Goal: Answer question/provide support: Share knowledge or assist other users

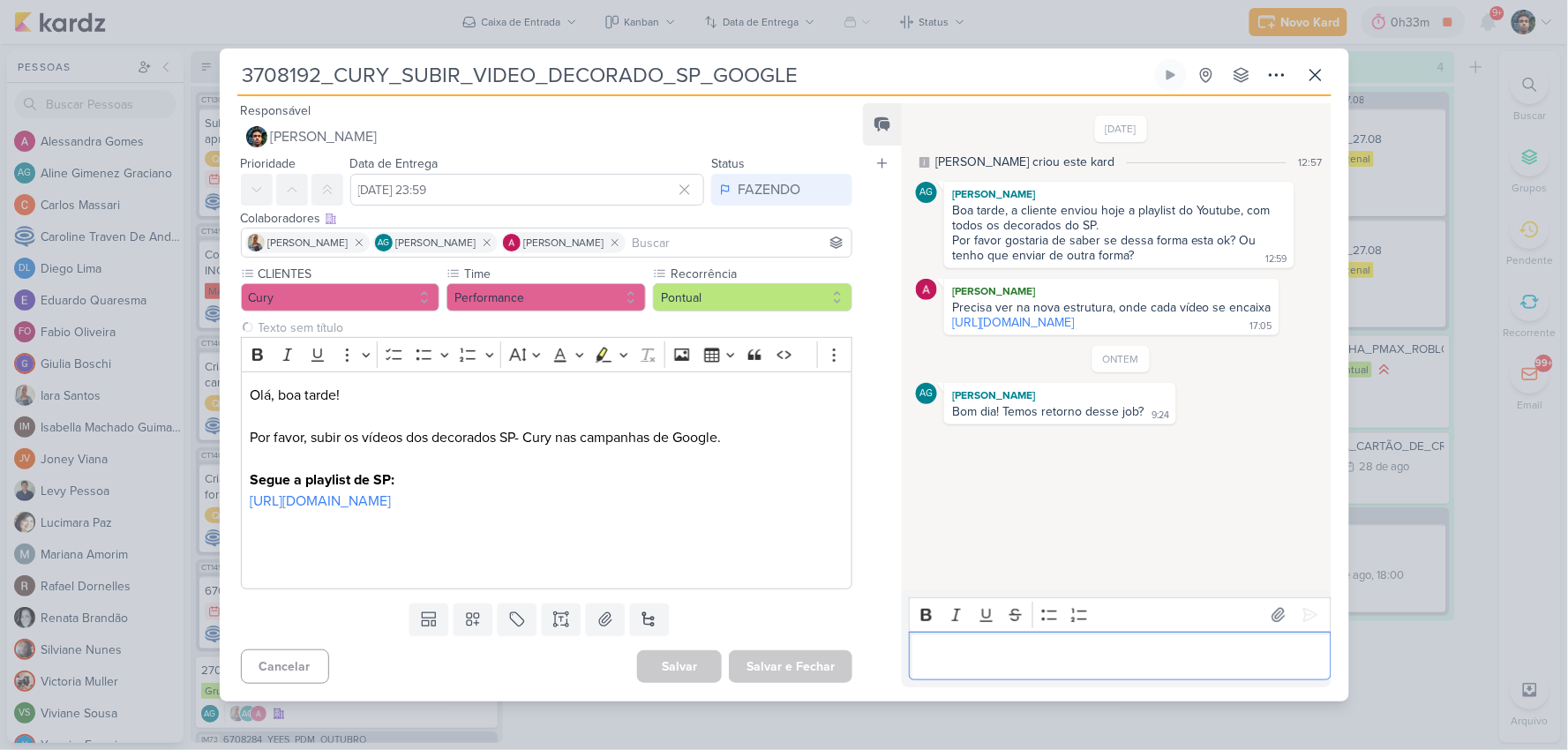
click at [1027, 677] on div "Editor editing area: main" at bounding box center [1120, 655] width 422 height 48
click at [1303, 619] on icon at bounding box center [1310, 615] width 14 height 14
click at [1313, 72] on icon at bounding box center [1315, 75] width 21 height 21
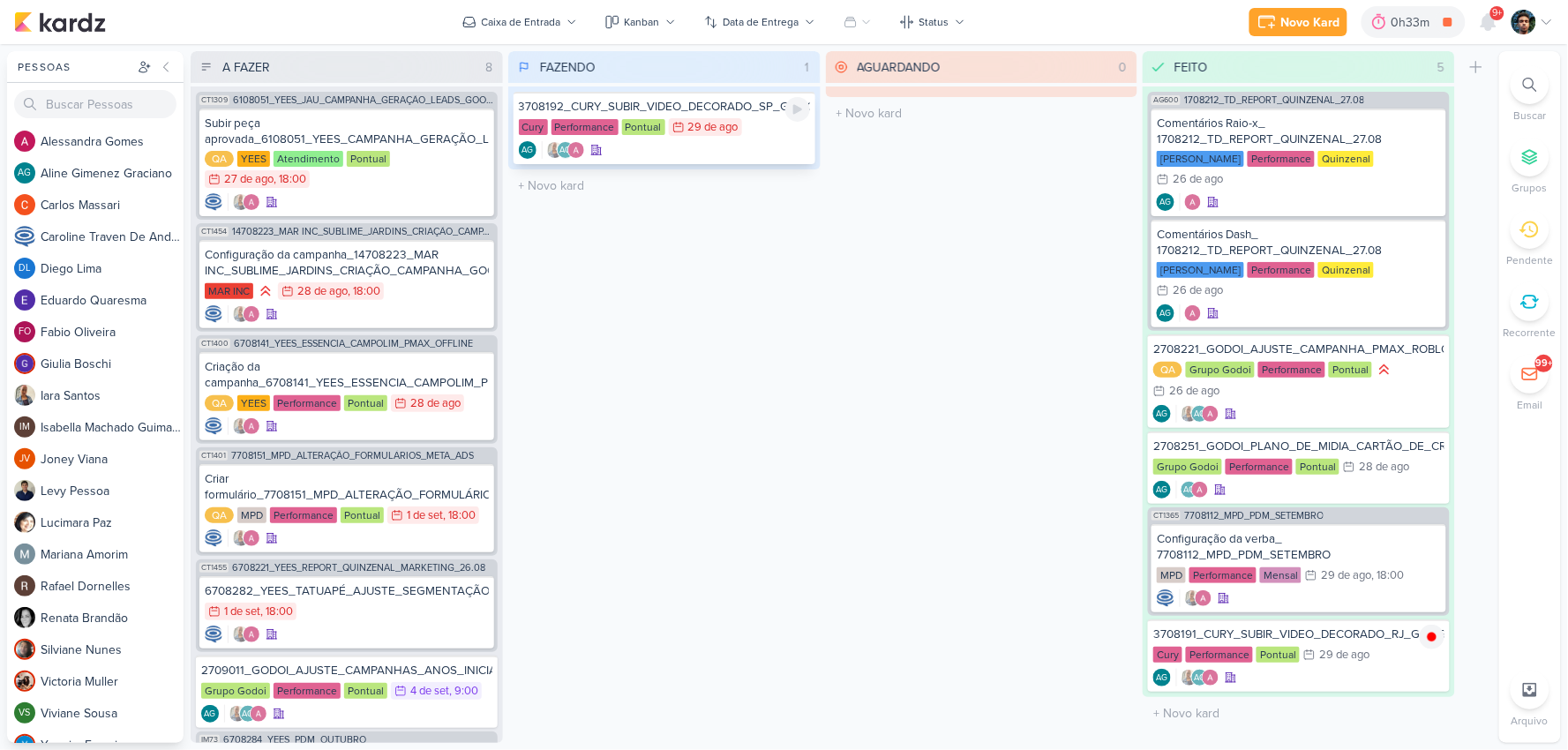
click at [759, 145] on div "AG AG" at bounding box center [665, 149] width 291 height 17
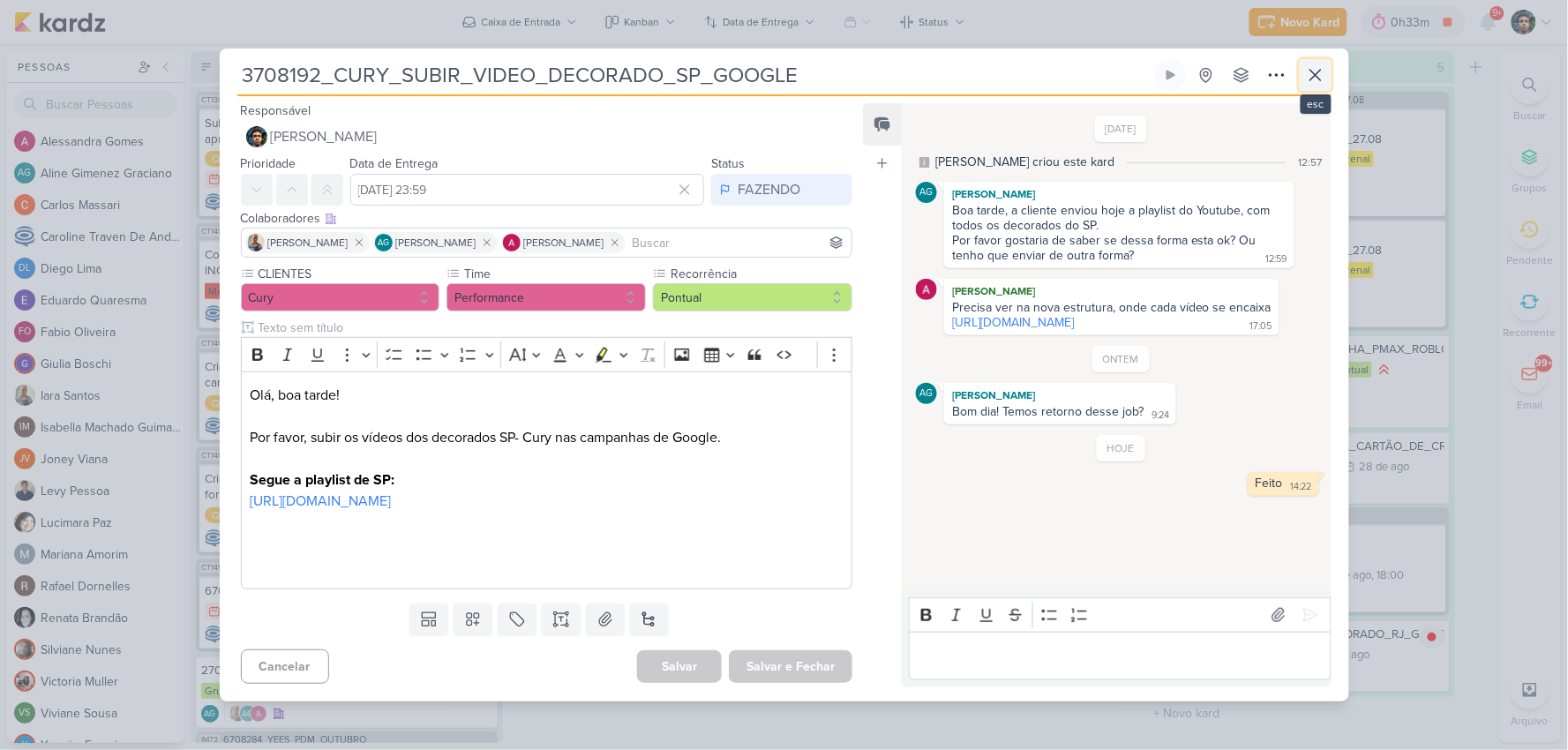
click at [1326, 67] on button at bounding box center [1315, 75] width 32 height 32
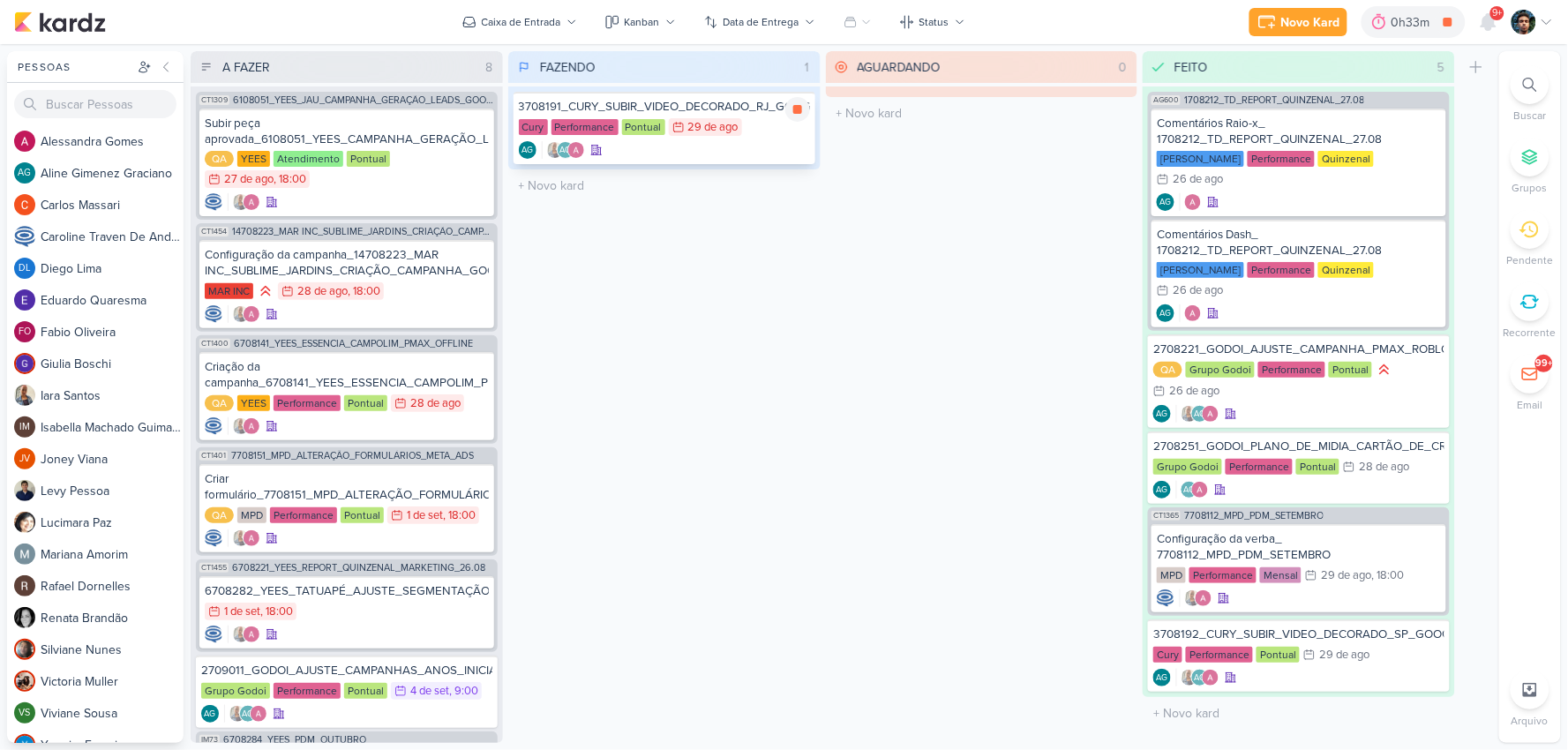
click at [759, 150] on div "AG AG" at bounding box center [665, 149] width 291 height 17
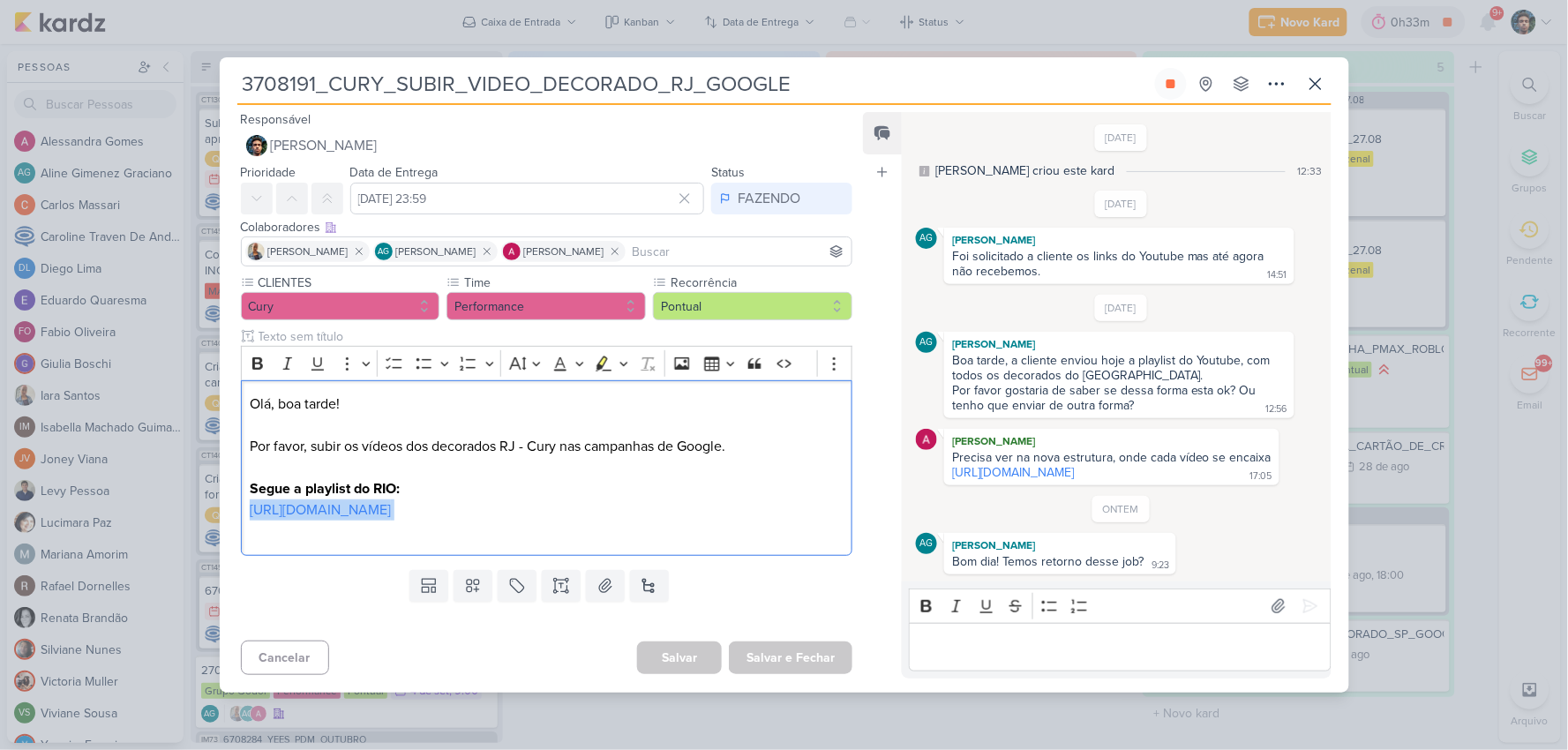
drag, startPoint x: 663, startPoint y: 519, endPoint x: 159, endPoint y: 505, distance: 504.2
click at [159, 505] on div "3708191_CURY_SUBIR_VIDEO_DECORADO_RJ_GOOGLE Criado por [PERSON_NAME]" at bounding box center [784, 375] width 1568 height 750
copy p "[URL][DOMAIN_NAME]"
click at [950, 657] on p "Editor editing area: main" at bounding box center [1120, 646] width 403 height 21
click at [980, 655] on p "A" at bounding box center [1120, 646] width 403 height 21
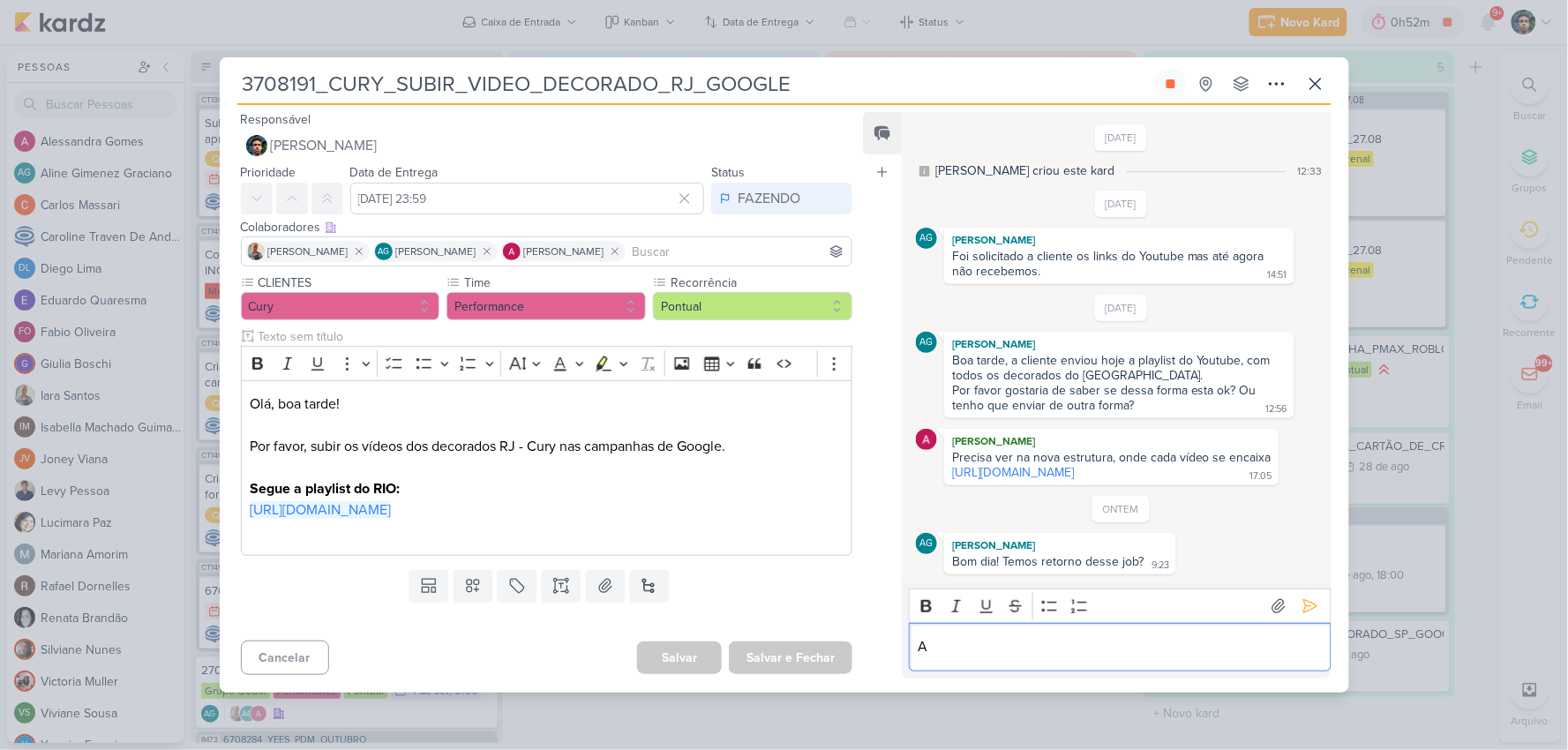
click at [980, 655] on p "A" at bounding box center [1120, 646] width 403 height 21
click at [927, 657] on p "para RJ não usamos campanha que usa video." at bounding box center [1120, 646] width 403 height 21
click at [1307, 611] on icon at bounding box center [1310, 605] width 17 height 17
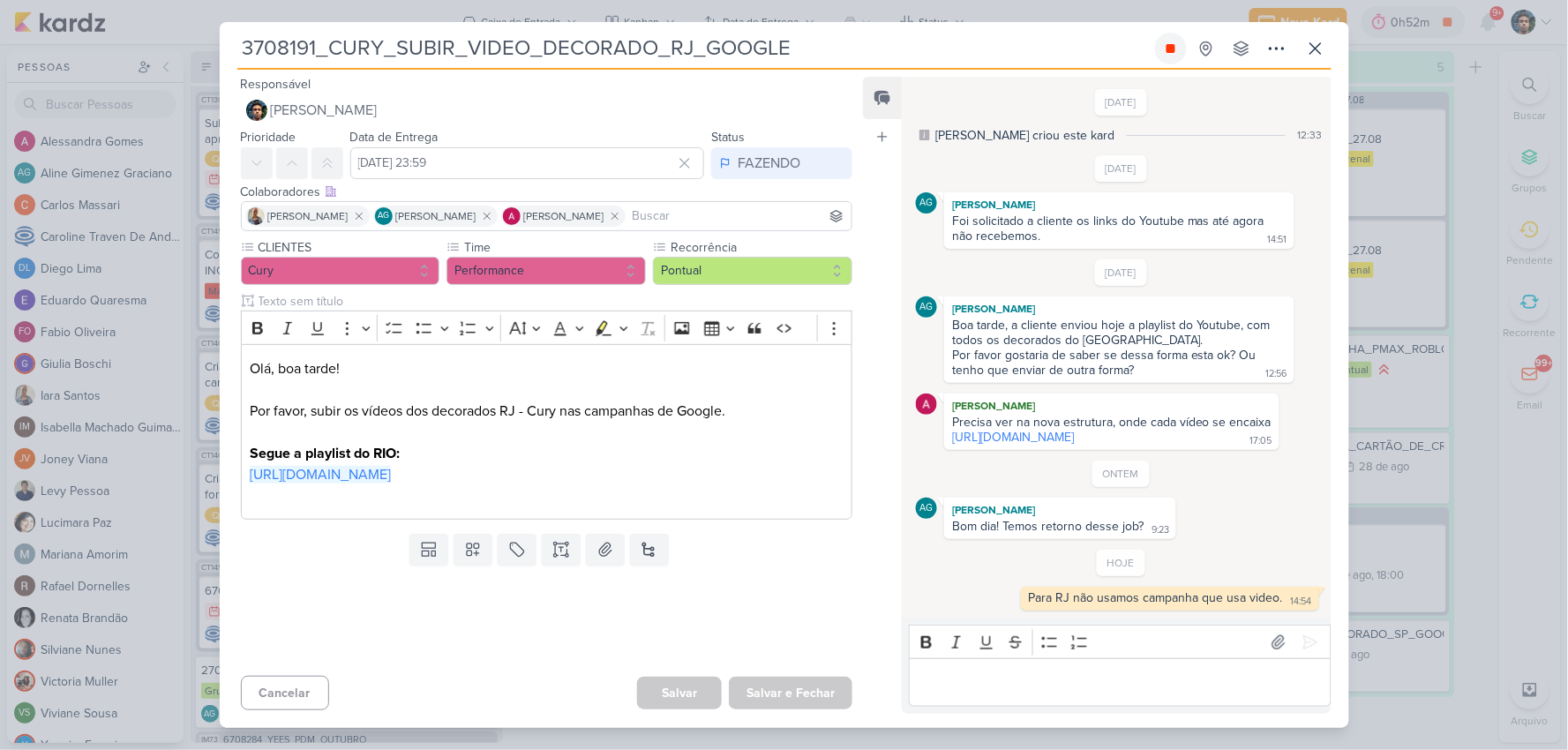
click at [1180, 47] on button at bounding box center [1171, 48] width 32 height 32
click at [1318, 40] on icon at bounding box center [1315, 48] width 21 height 21
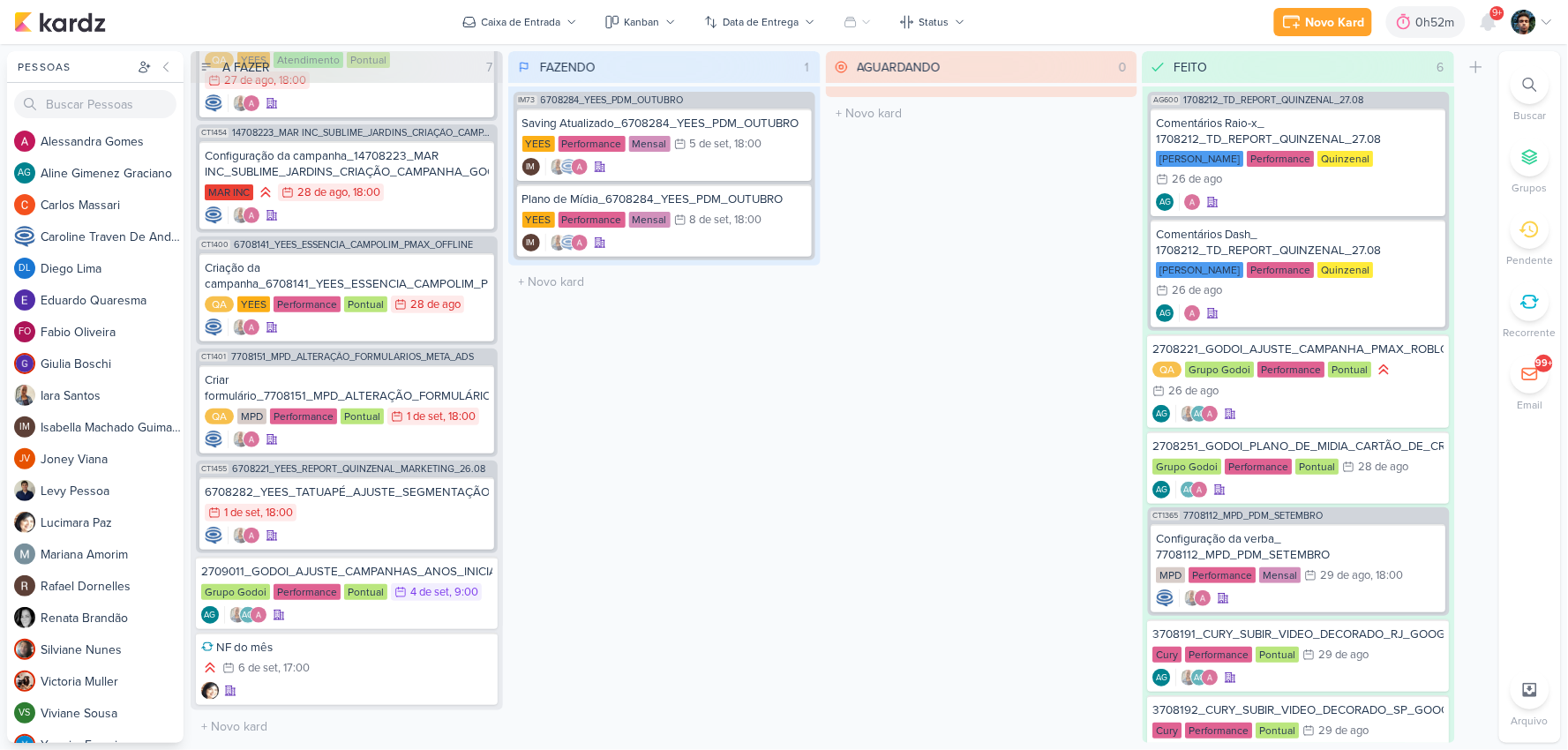
scroll to position [92, 0]
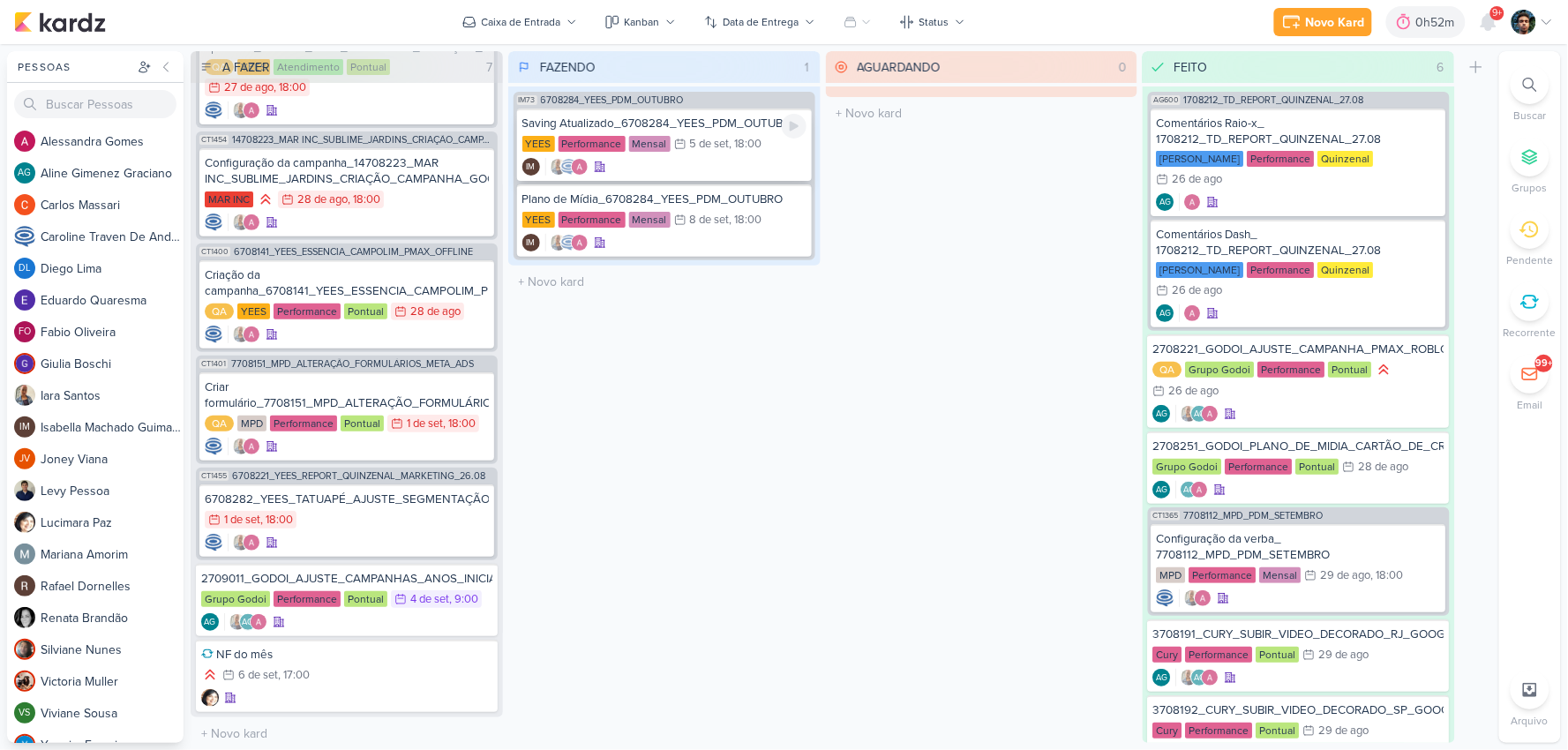
click at [730, 147] on div ", 18:00" at bounding box center [746, 144] width 33 height 12
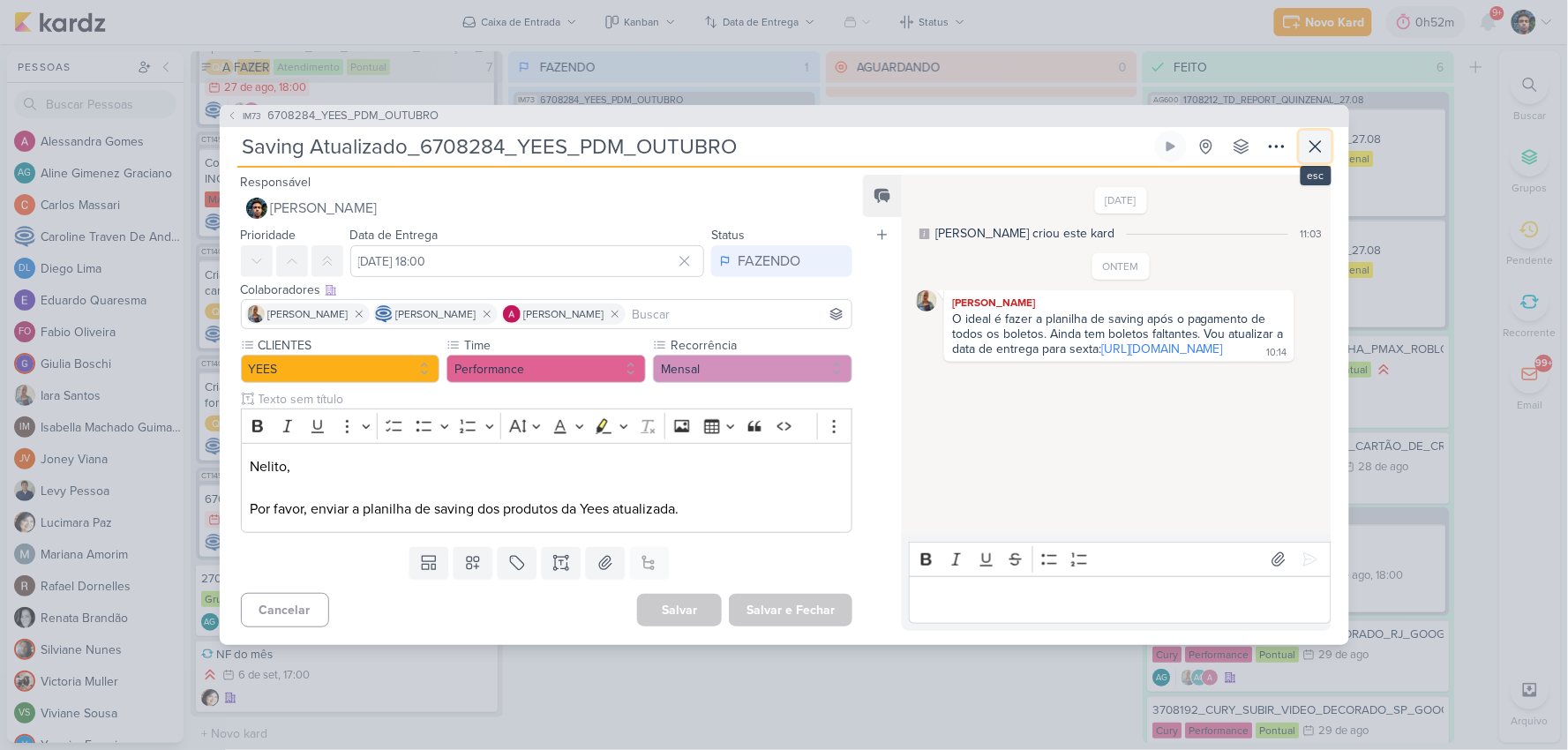
click at [1313, 147] on icon at bounding box center [1316, 146] width 11 height 11
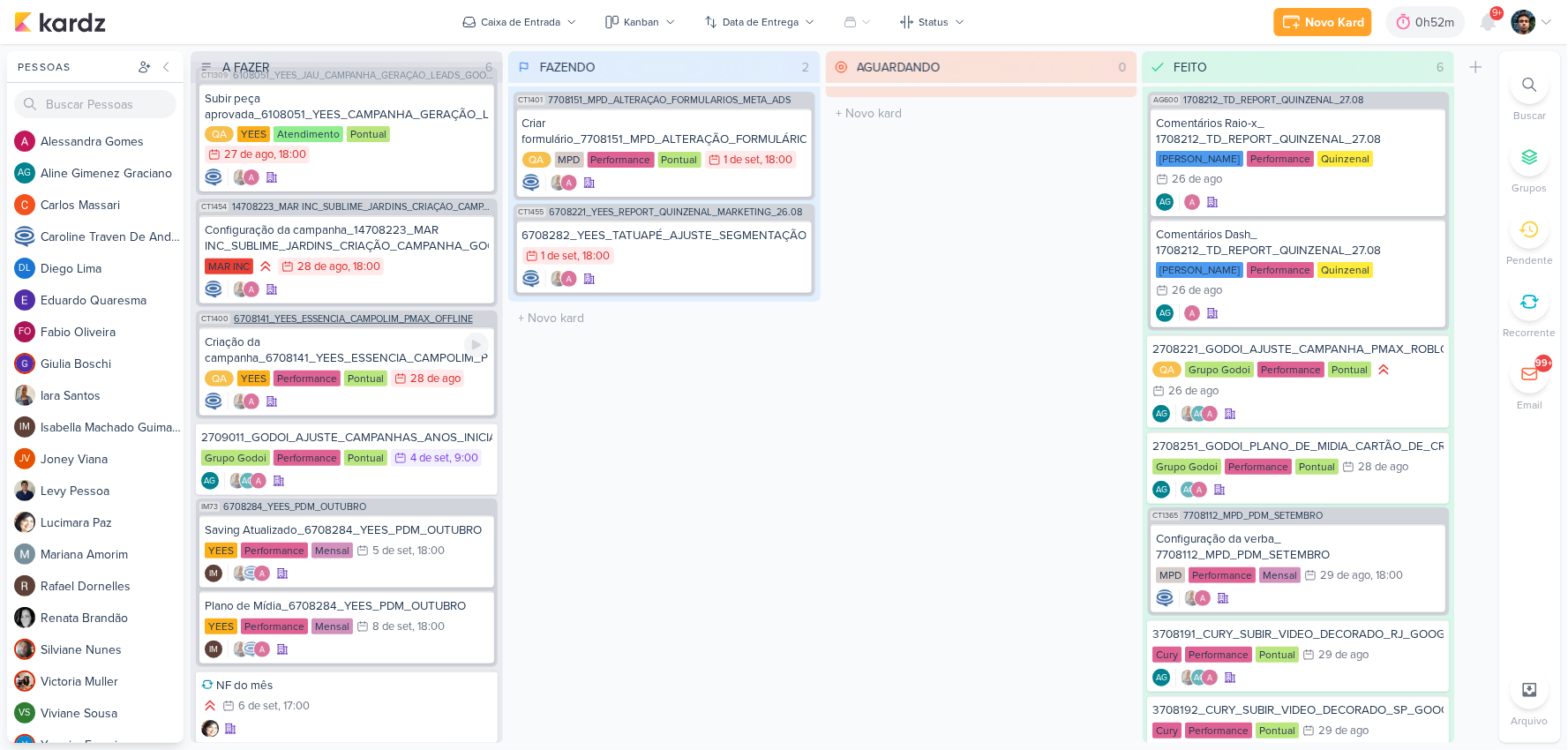
scroll to position [0, 0]
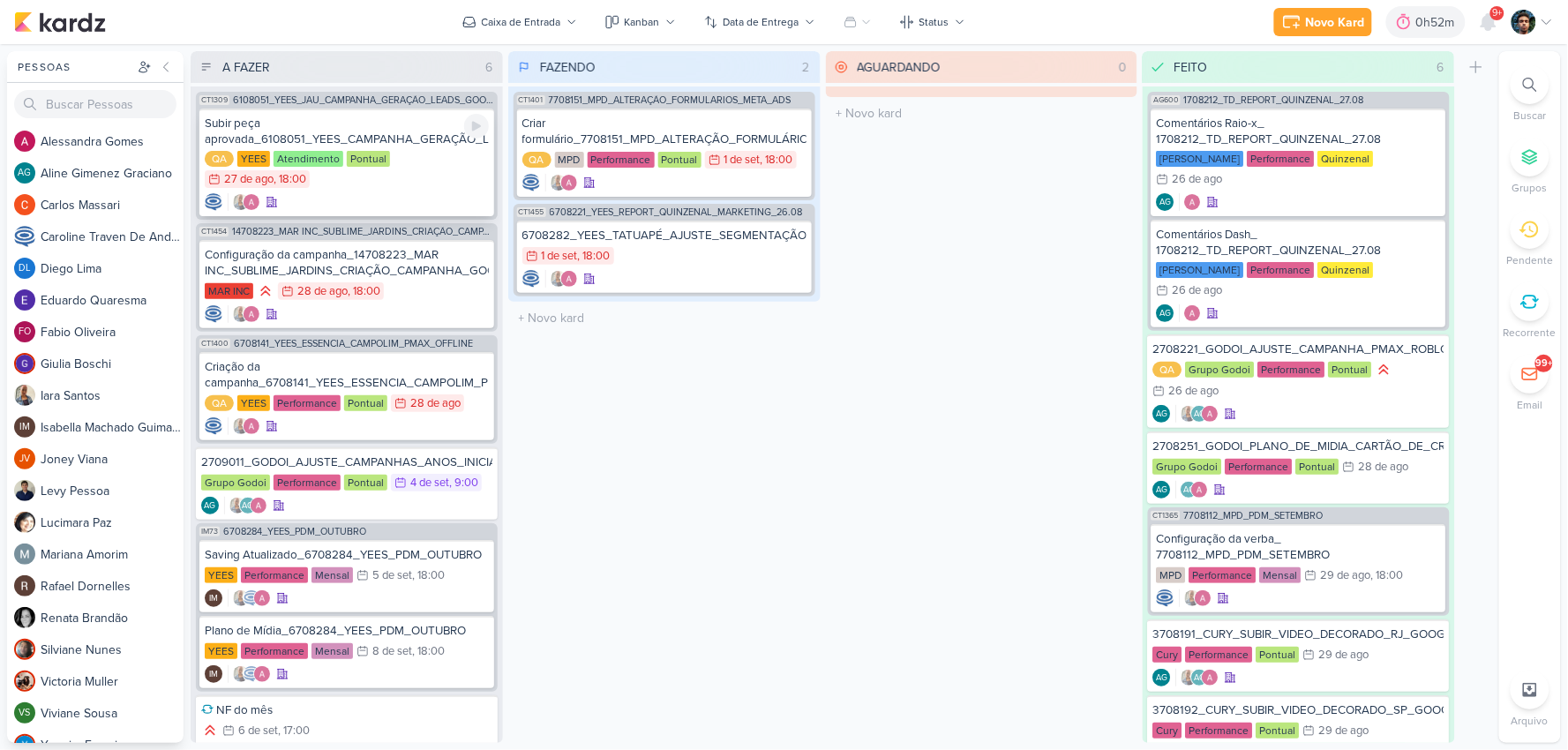
click at [403, 196] on div at bounding box center [347, 201] width 284 height 17
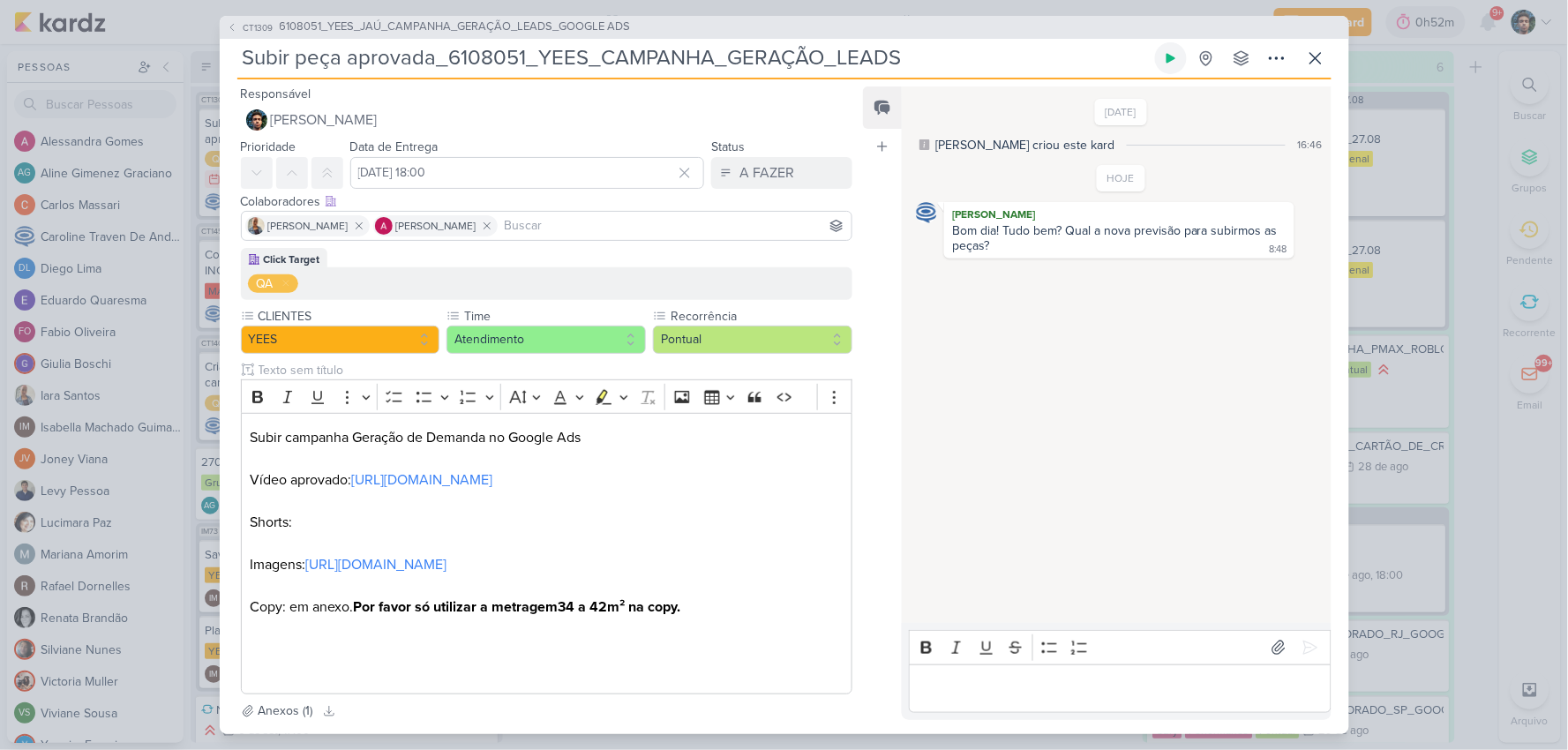
click at [1166, 58] on icon at bounding box center [1171, 58] width 15 height 15
click at [1311, 57] on icon at bounding box center [1315, 57] width 21 height 21
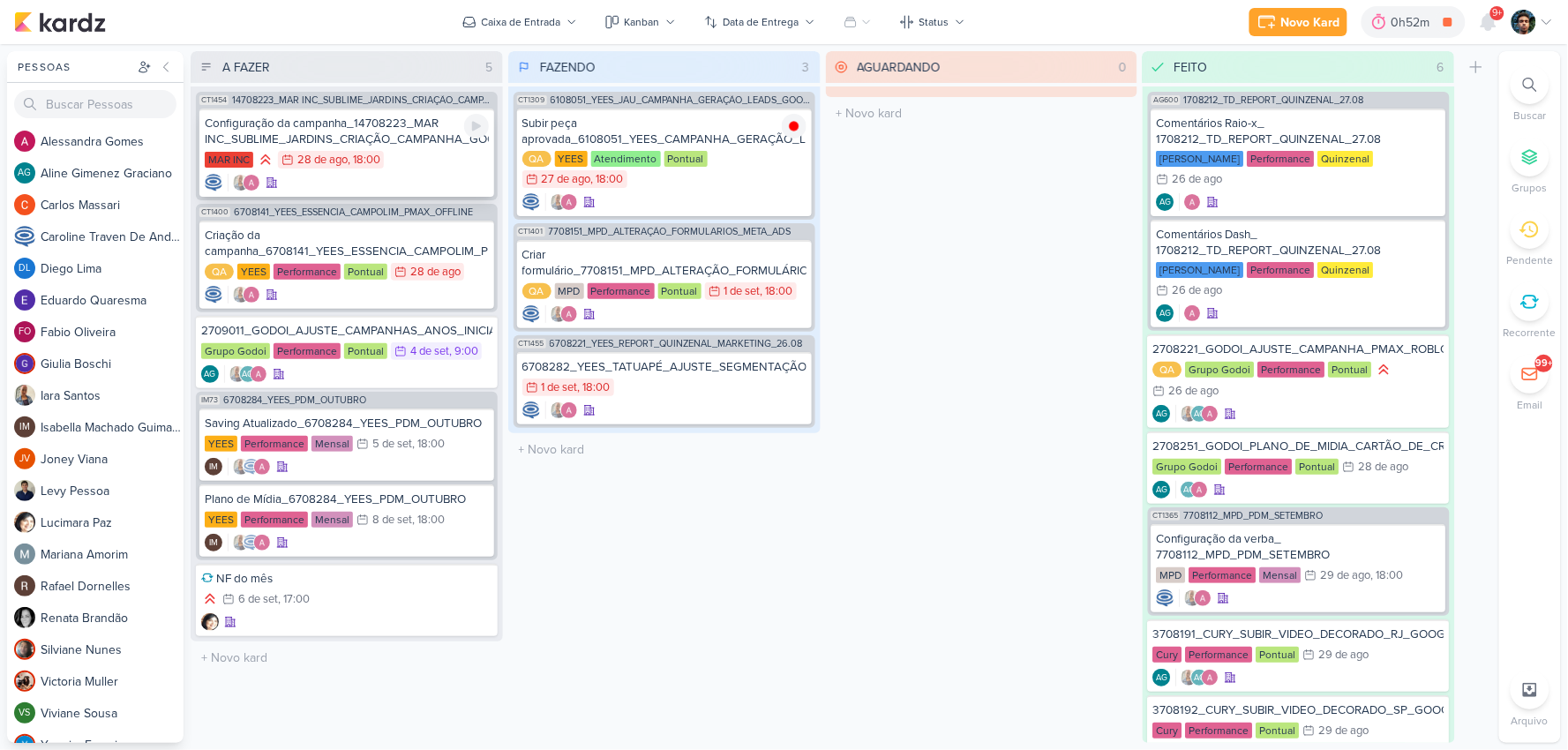
click at [447, 170] on div "Configuração da campanha_14708223_MAR INC_SUBLIME_JARDINS_CRIAÇÃO_CAMPANHA_GOOL…" at bounding box center [347, 152] width 295 height 88
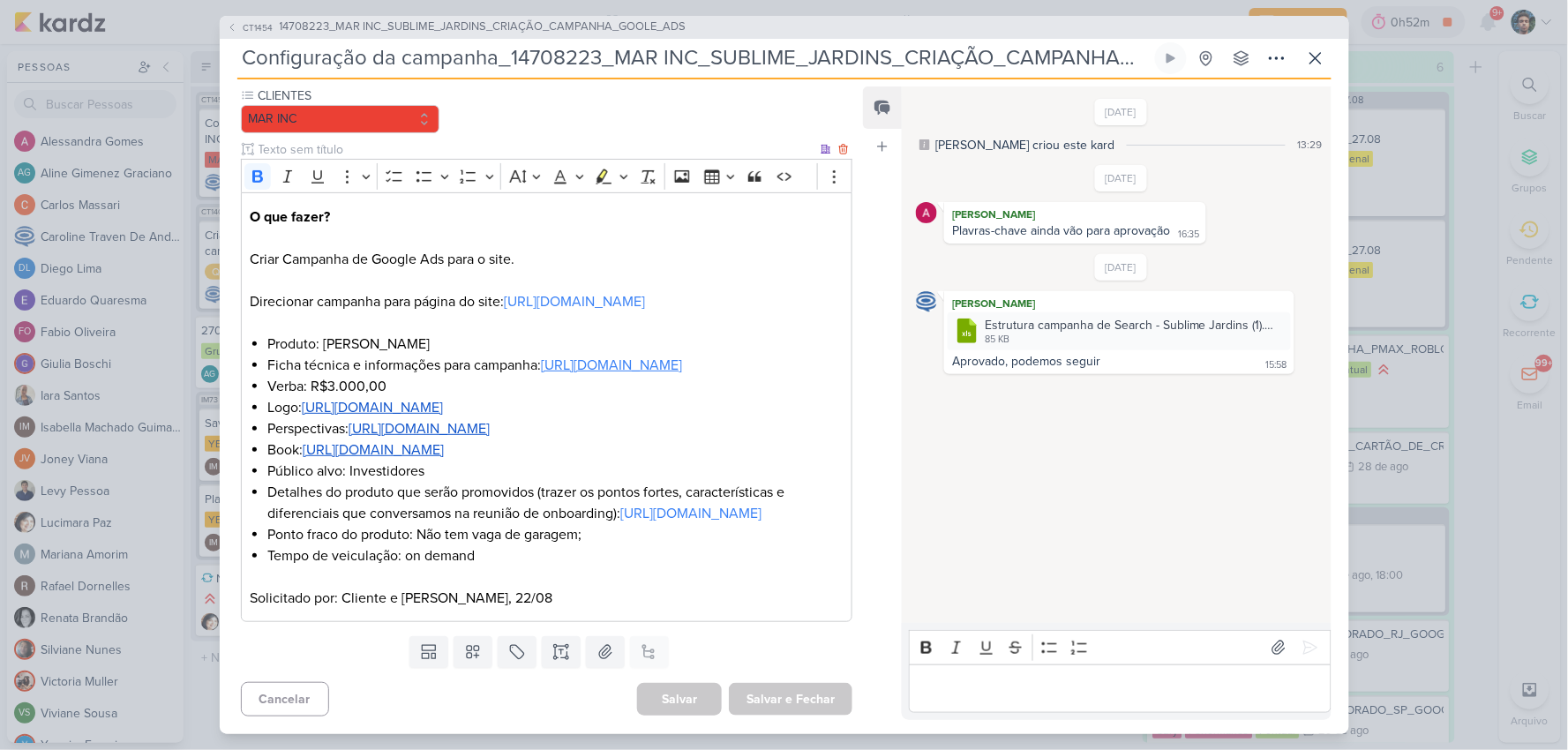
scroll to position [268, 0]
click at [1326, 63] on button at bounding box center [1315, 58] width 32 height 32
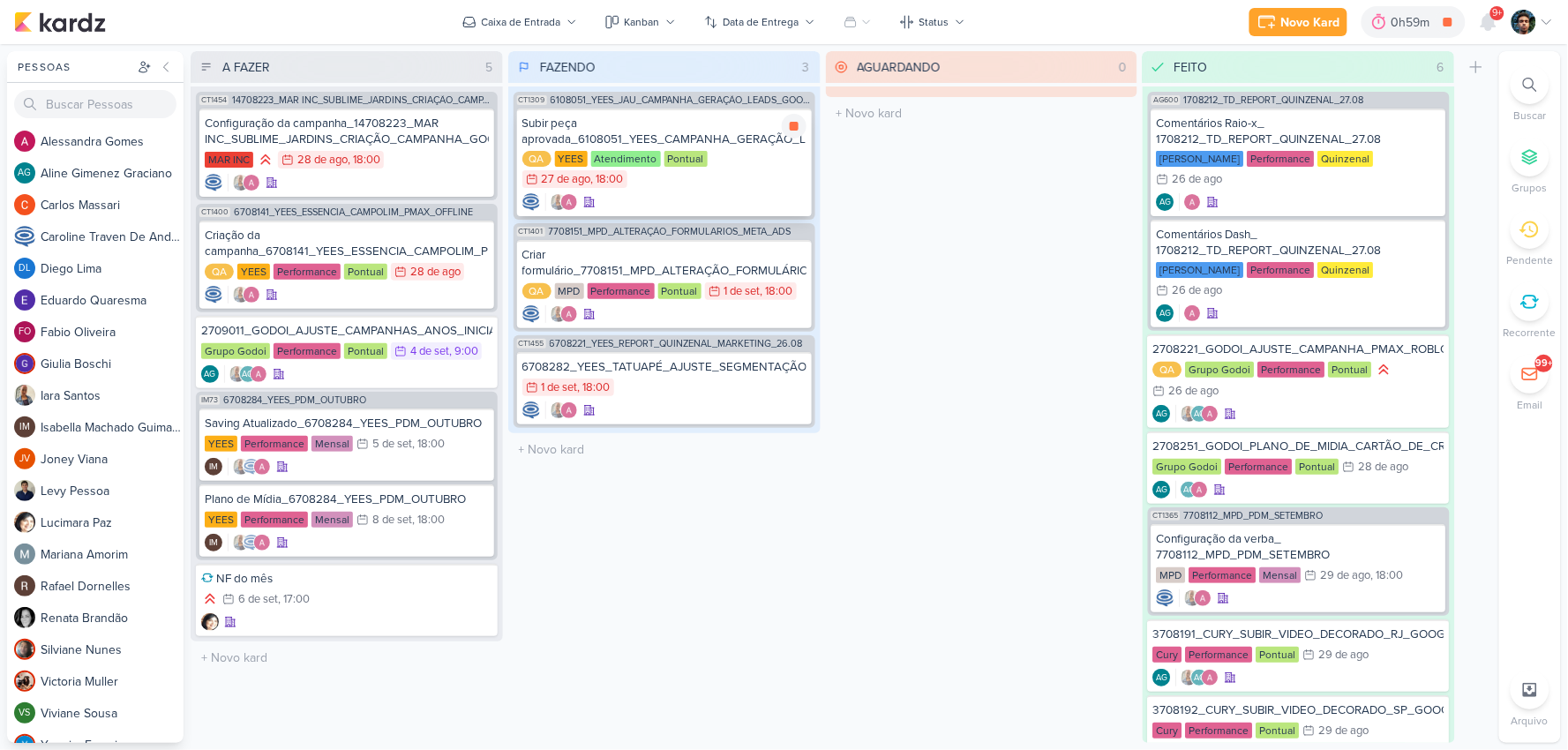
click at [751, 176] on div "QA [GEOGRAPHIC_DATA] Atendimento Pontual 27/8 [DATE] 18:00" at bounding box center [664, 170] width 284 height 39
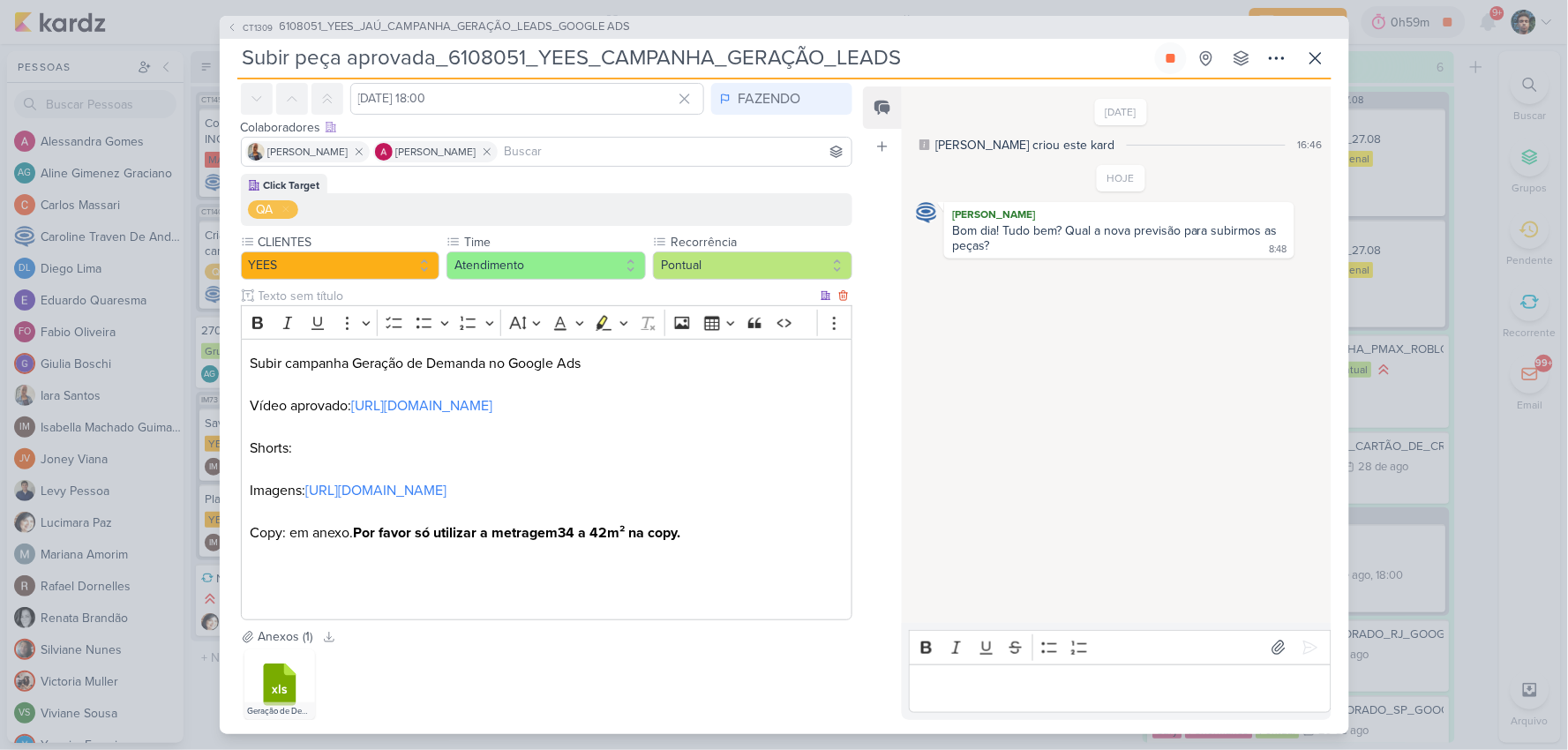
scroll to position [98, 0]
